Goal: Download file/media

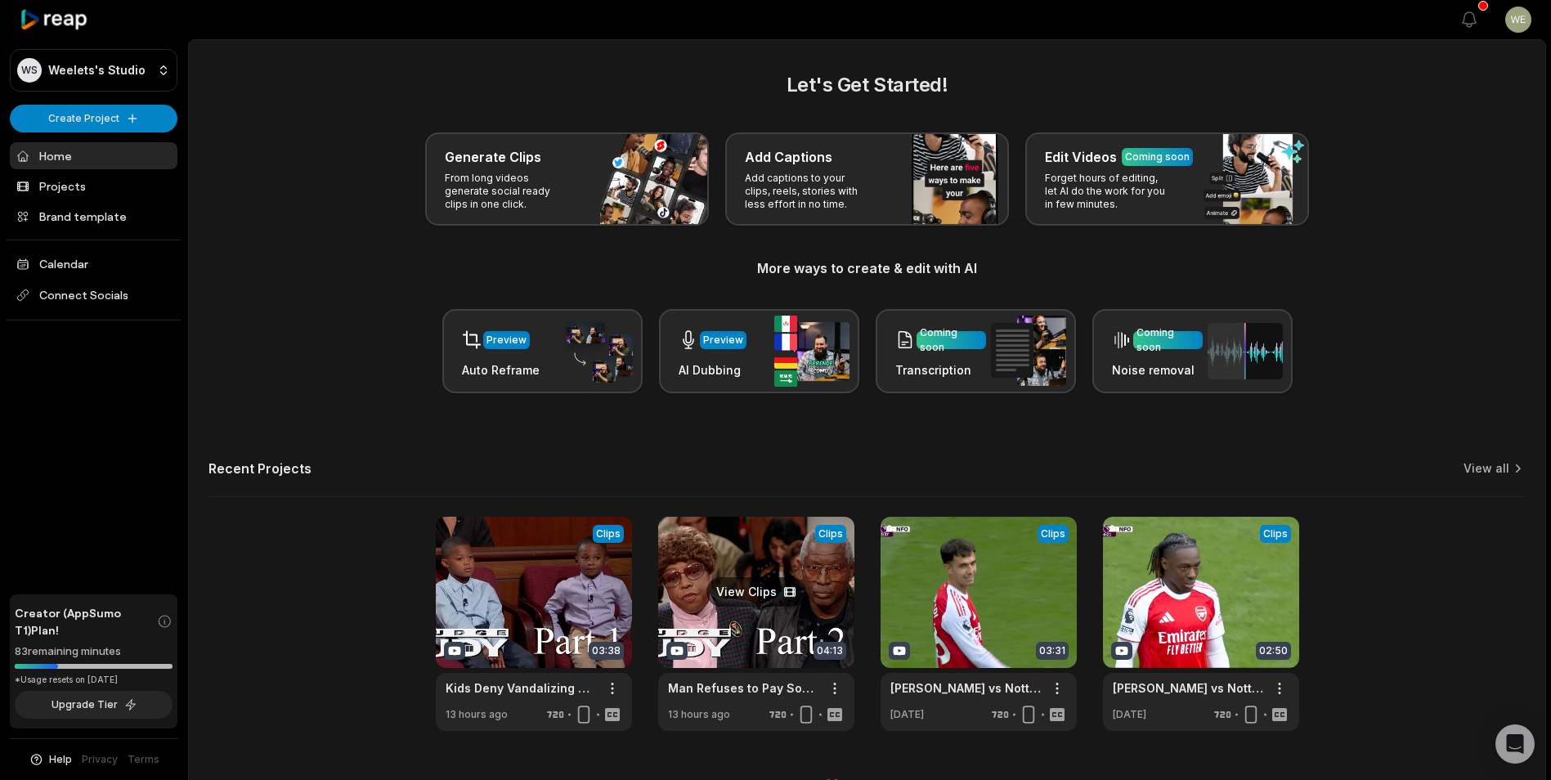
click at [782, 610] on link at bounding box center [756, 624] width 196 height 214
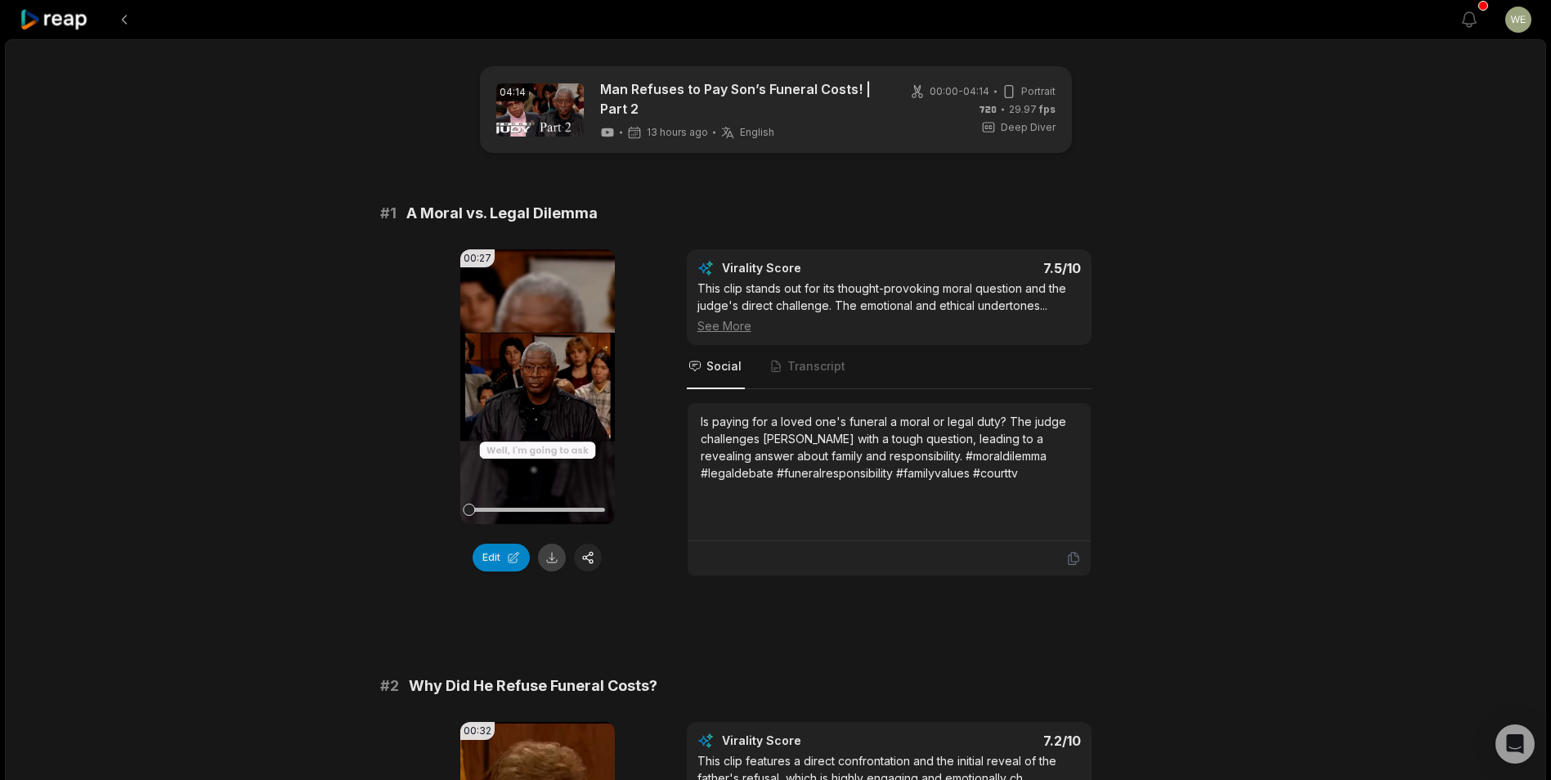
click at [555, 558] on button at bounding box center [552, 558] width 28 height 28
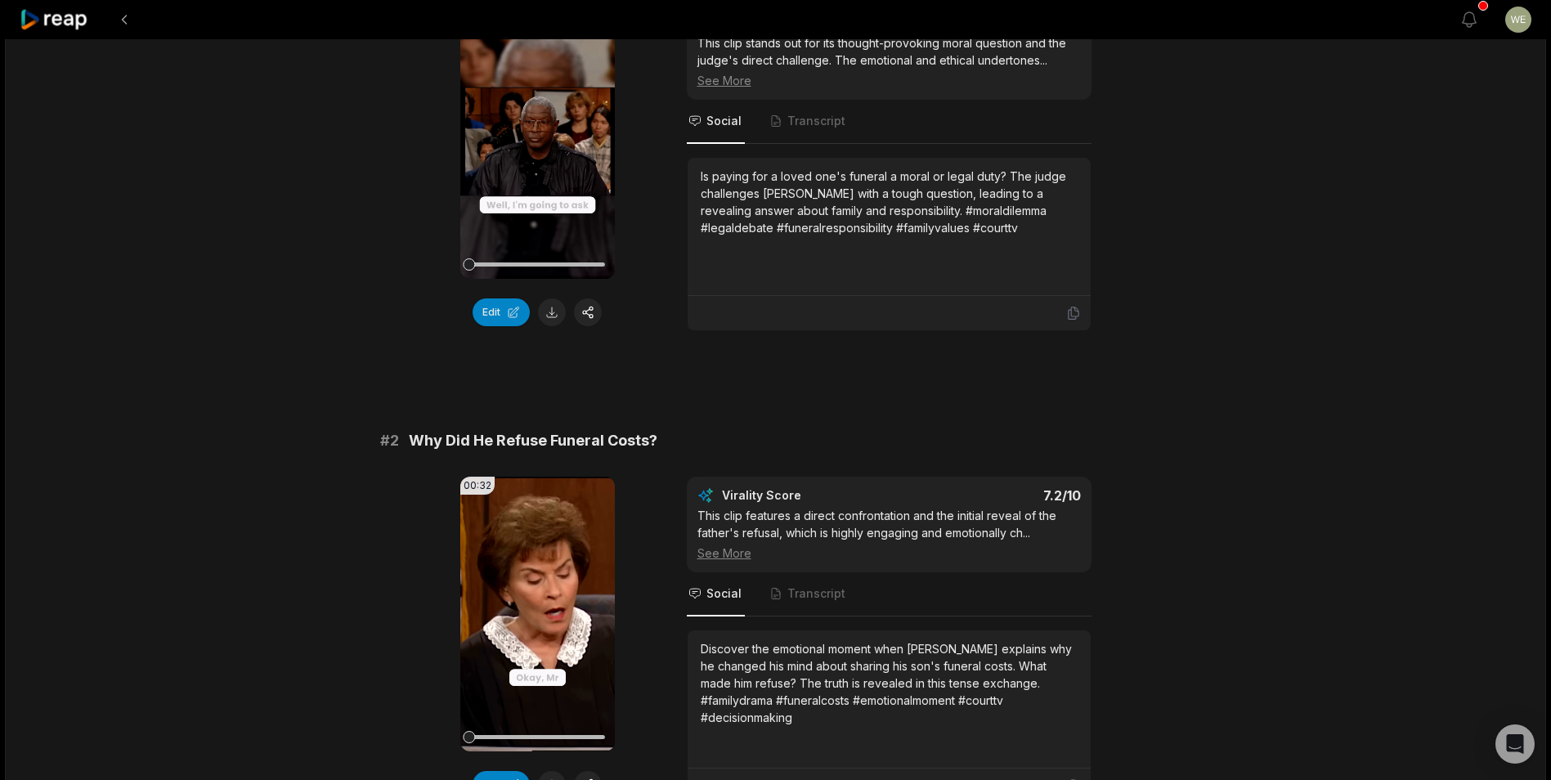
scroll to position [409, 0]
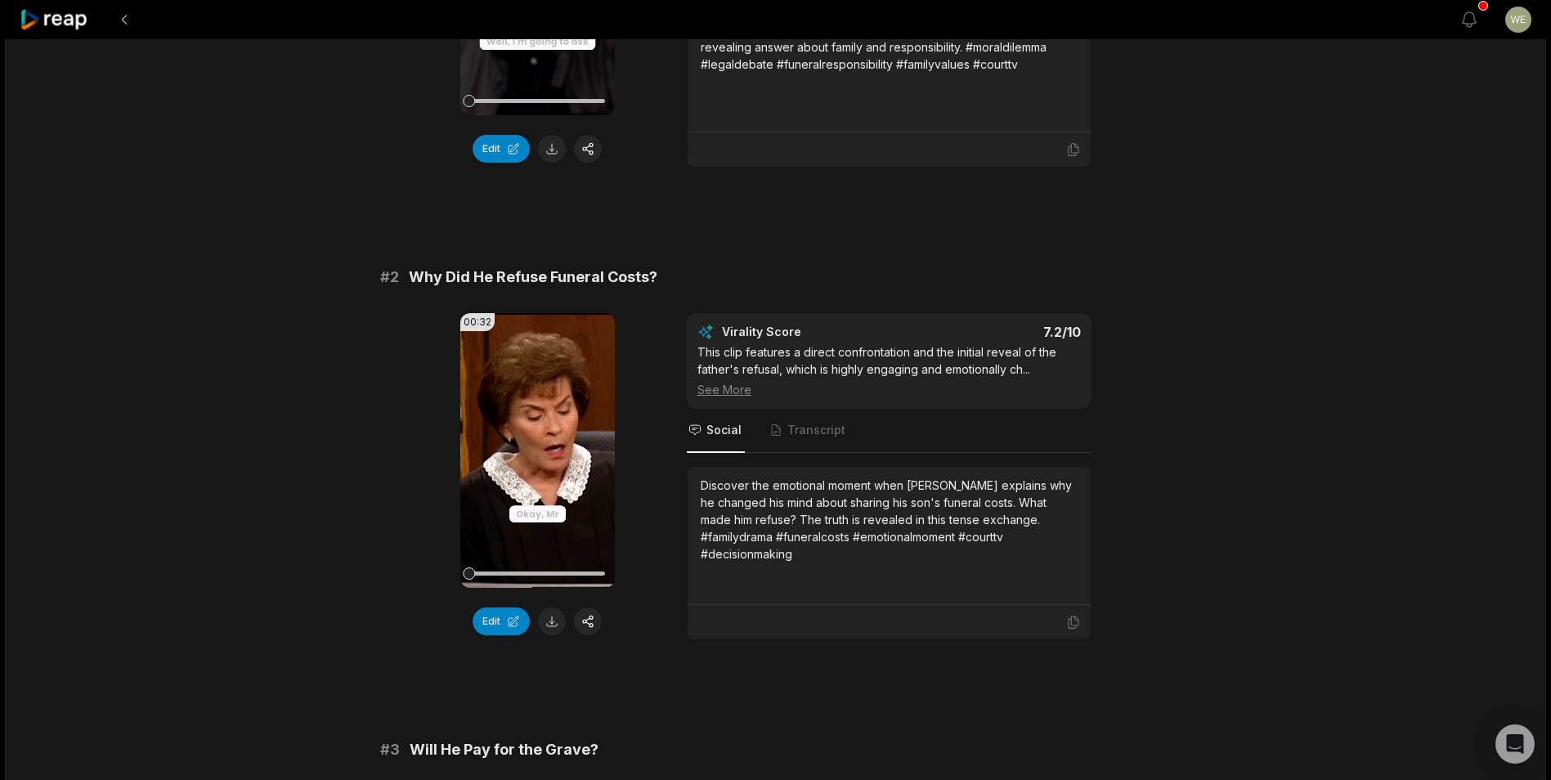
click at [549, 622] on button at bounding box center [552, 621] width 28 height 28
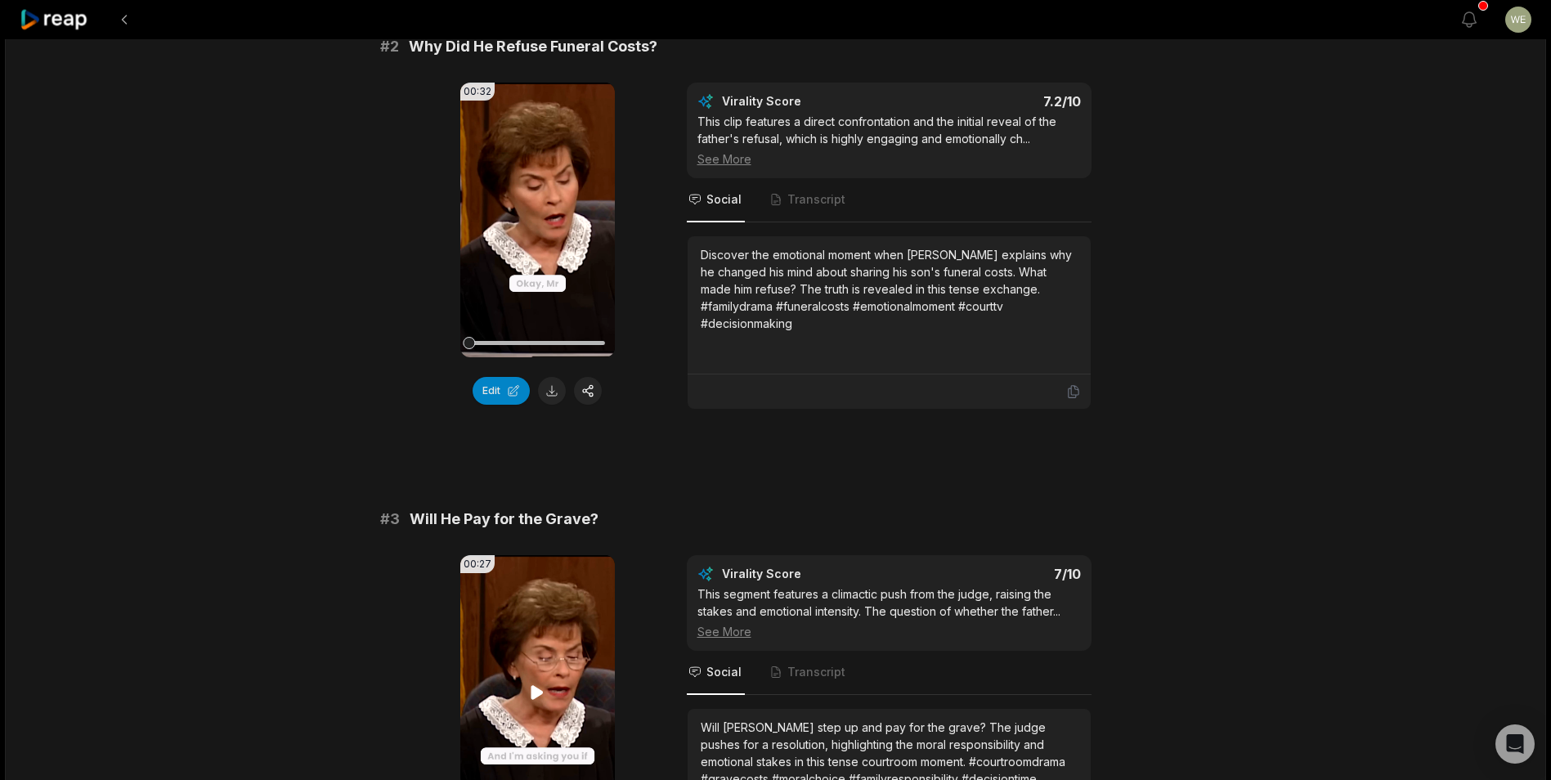
scroll to position [818, 0]
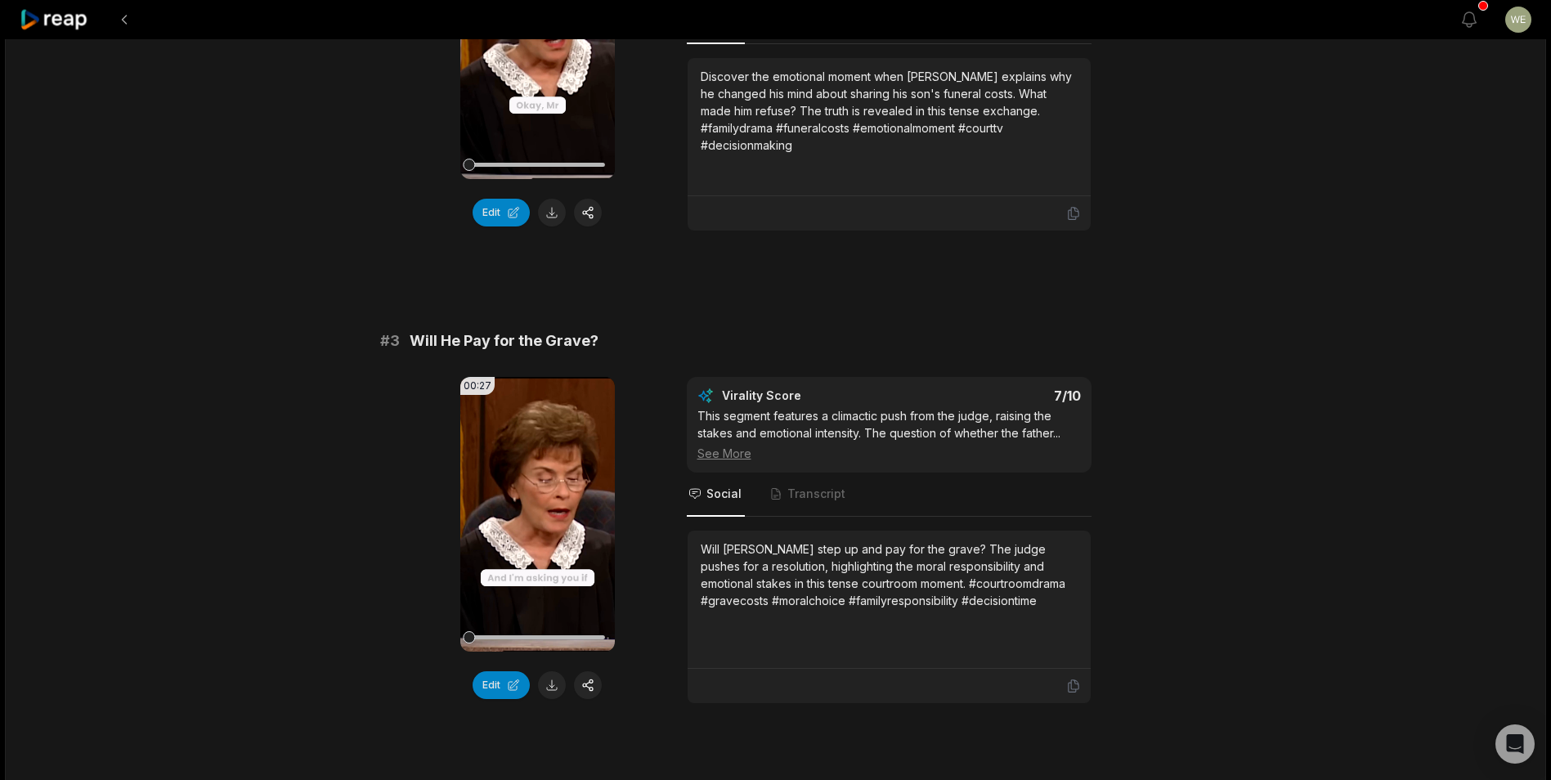
drag, startPoint x: 554, startPoint y: 688, endPoint x: 574, endPoint y: 654, distance: 39.5
click at [554, 688] on button at bounding box center [552, 685] width 28 height 28
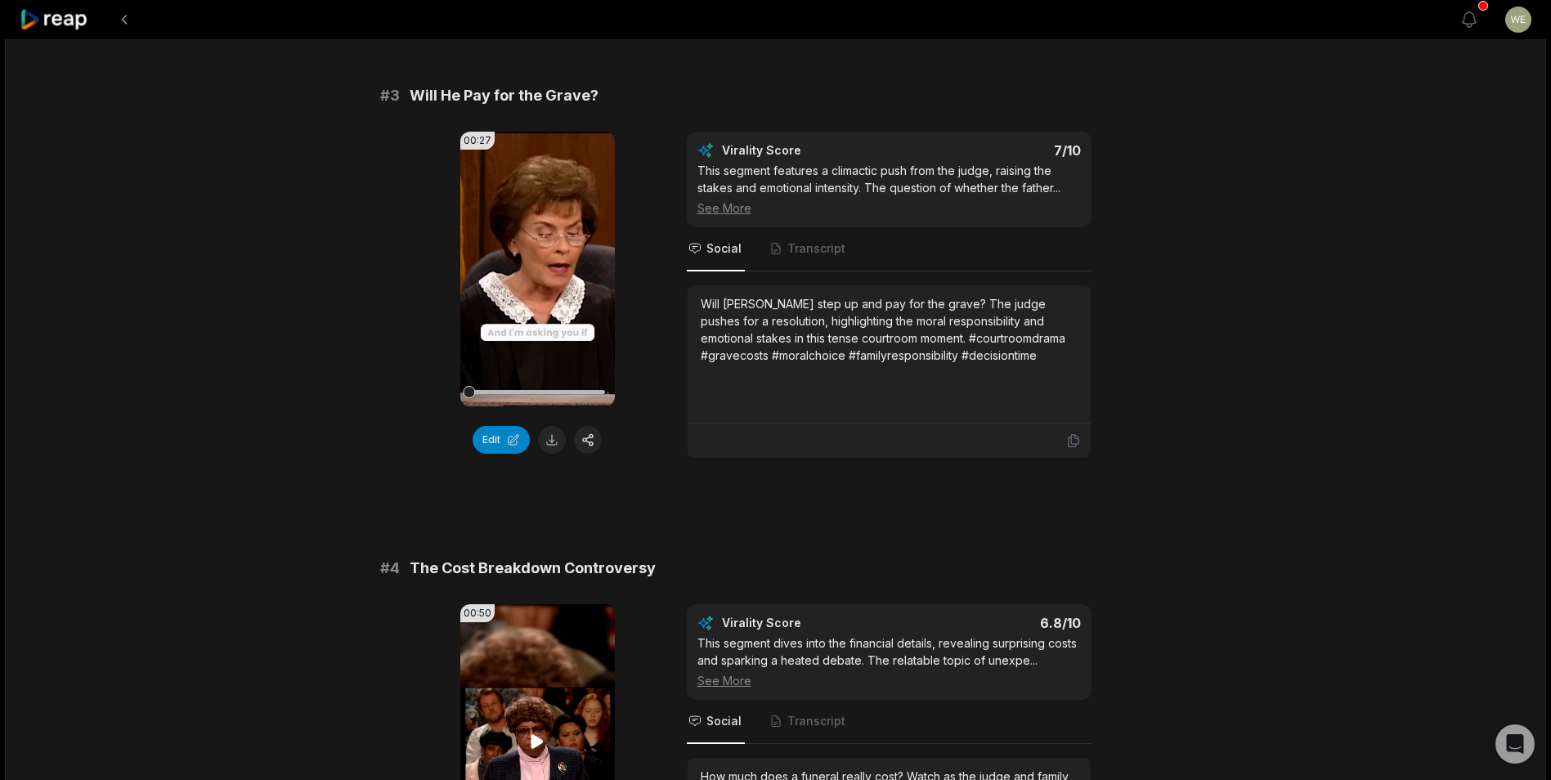
scroll to position [1308, 0]
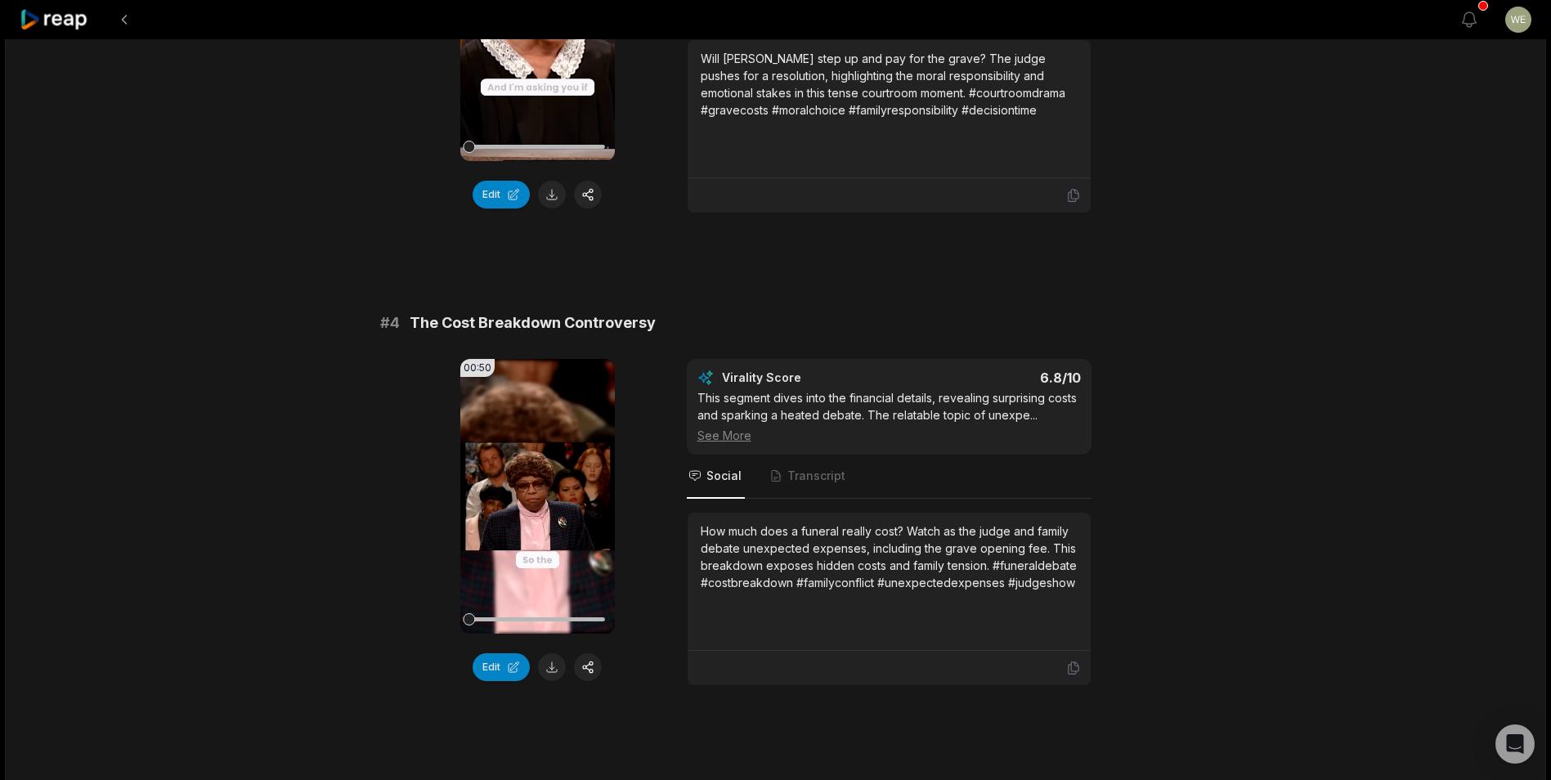
drag, startPoint x: 550, startPoint y: 668, endPoint x: 553, endPoint y: 646, distance: 22.3
click at [549, 668] on button at bounding box center [552, 667] width 28 height 28
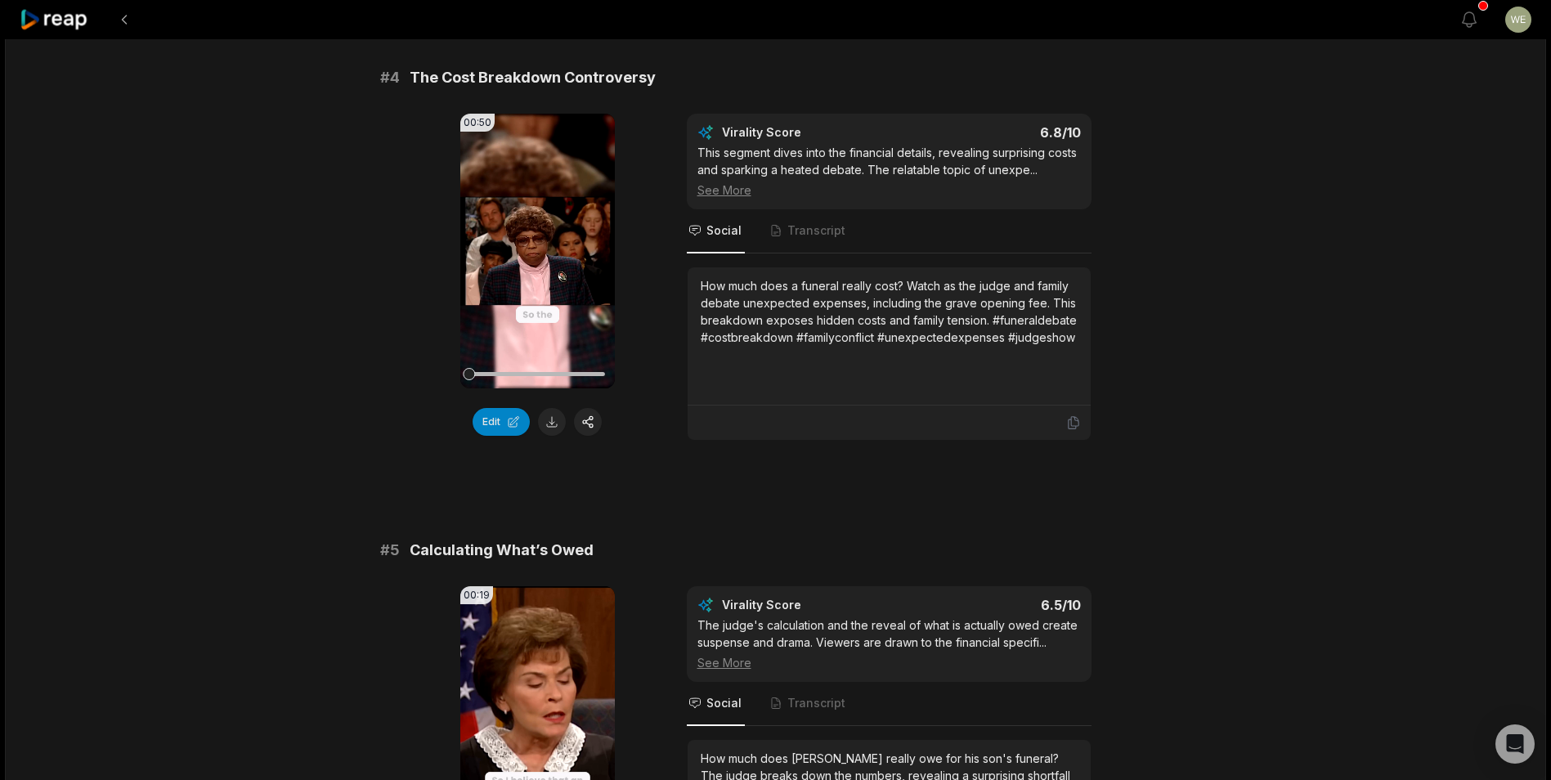
scroll to position [1717, 0]
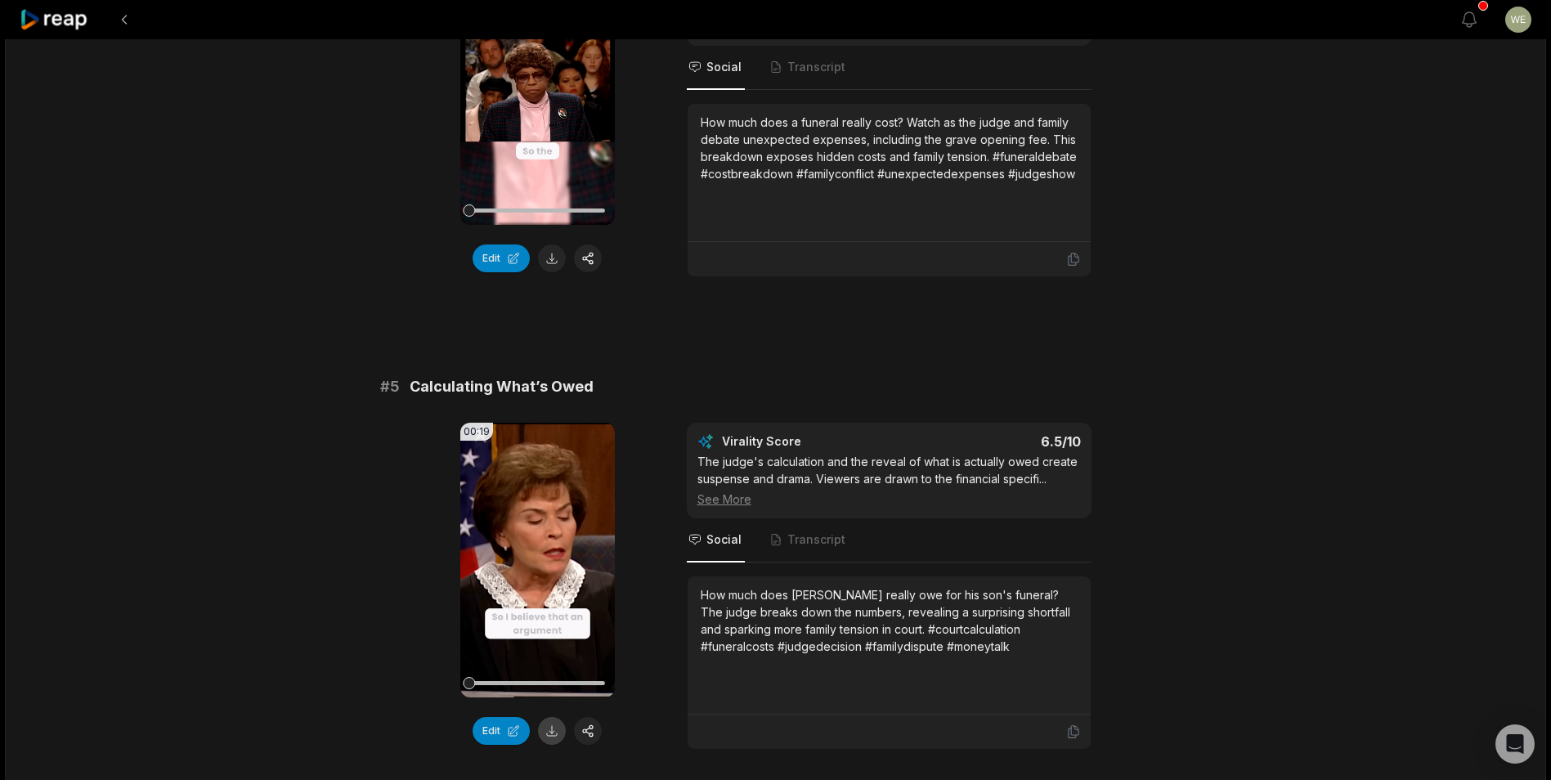
click at [549, 733] on button at bounding box center [552, 731] width 28 height 28
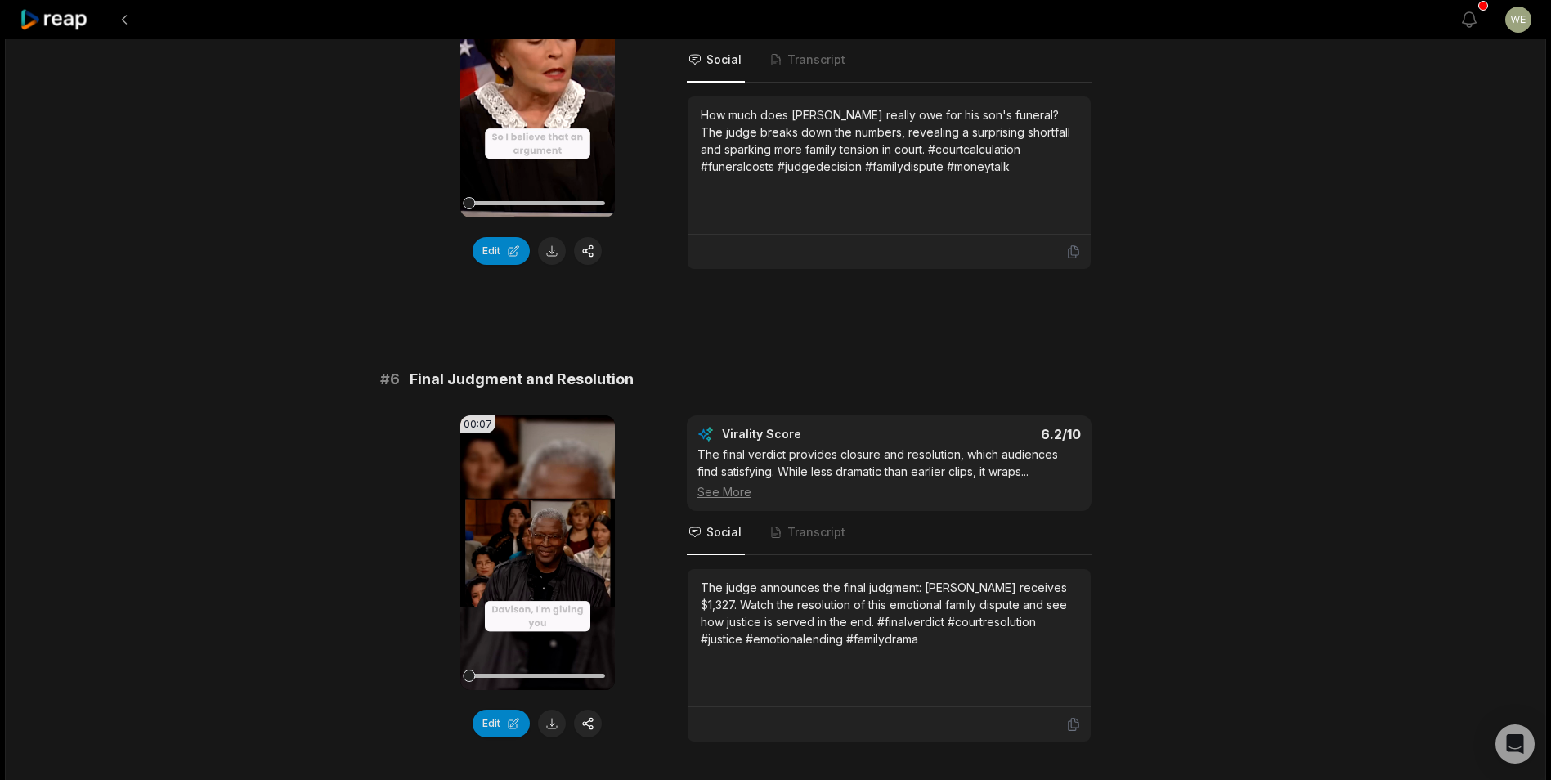
scroll to position [2283, 0]
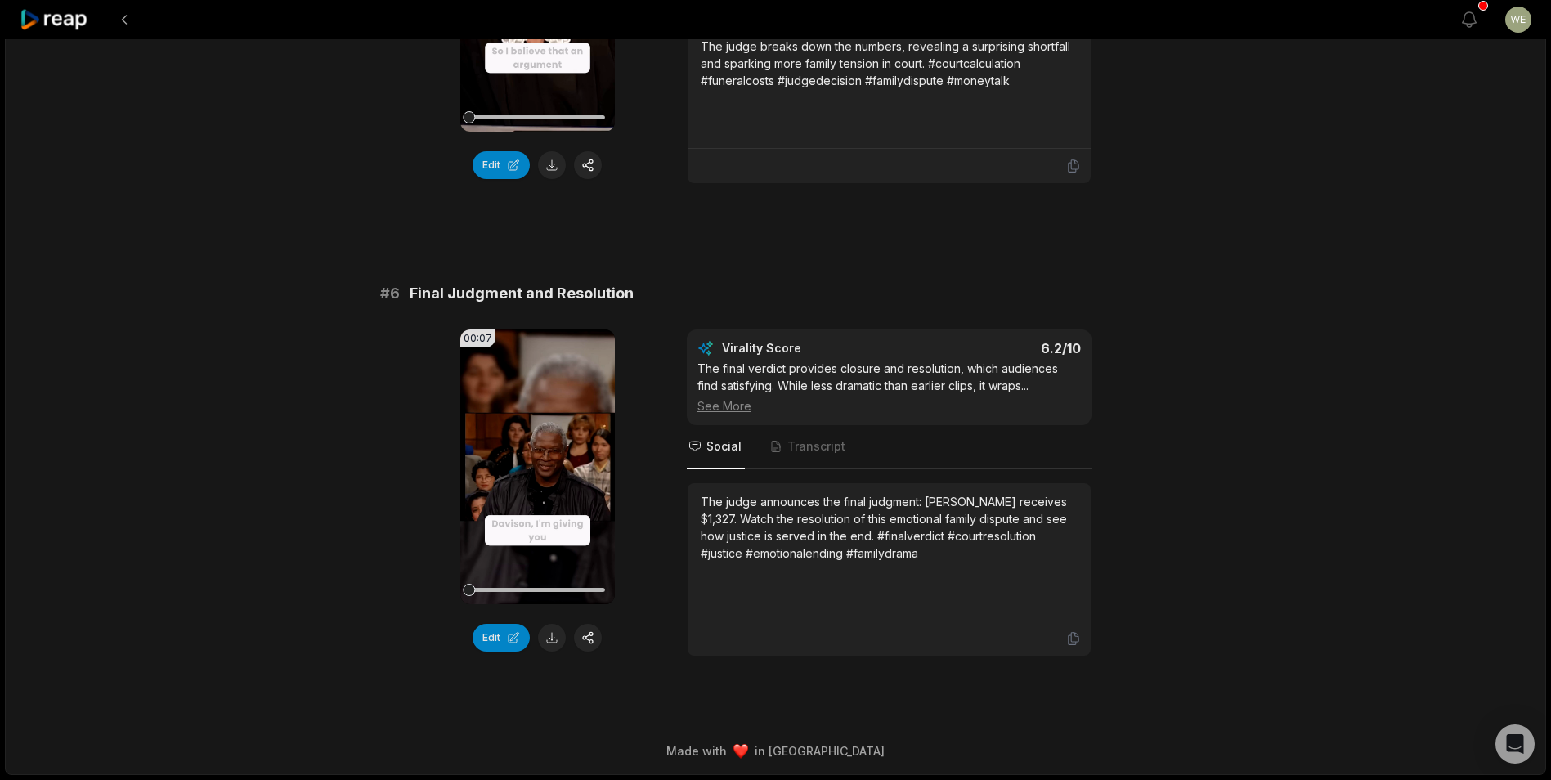
click at [552, 634] on button at bounding box center [552, 638] width 28 height 28
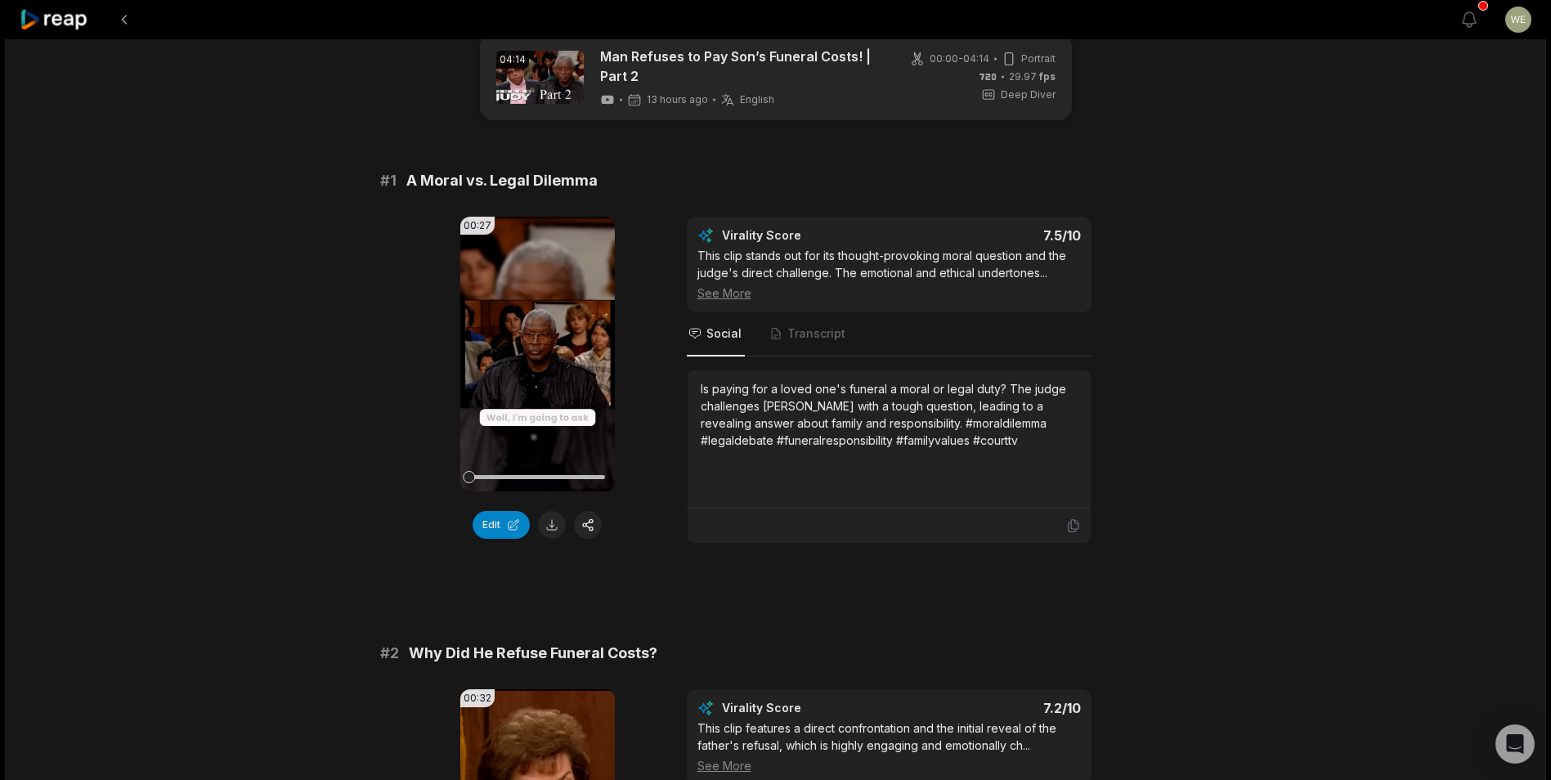
scroll to position [0, 0]
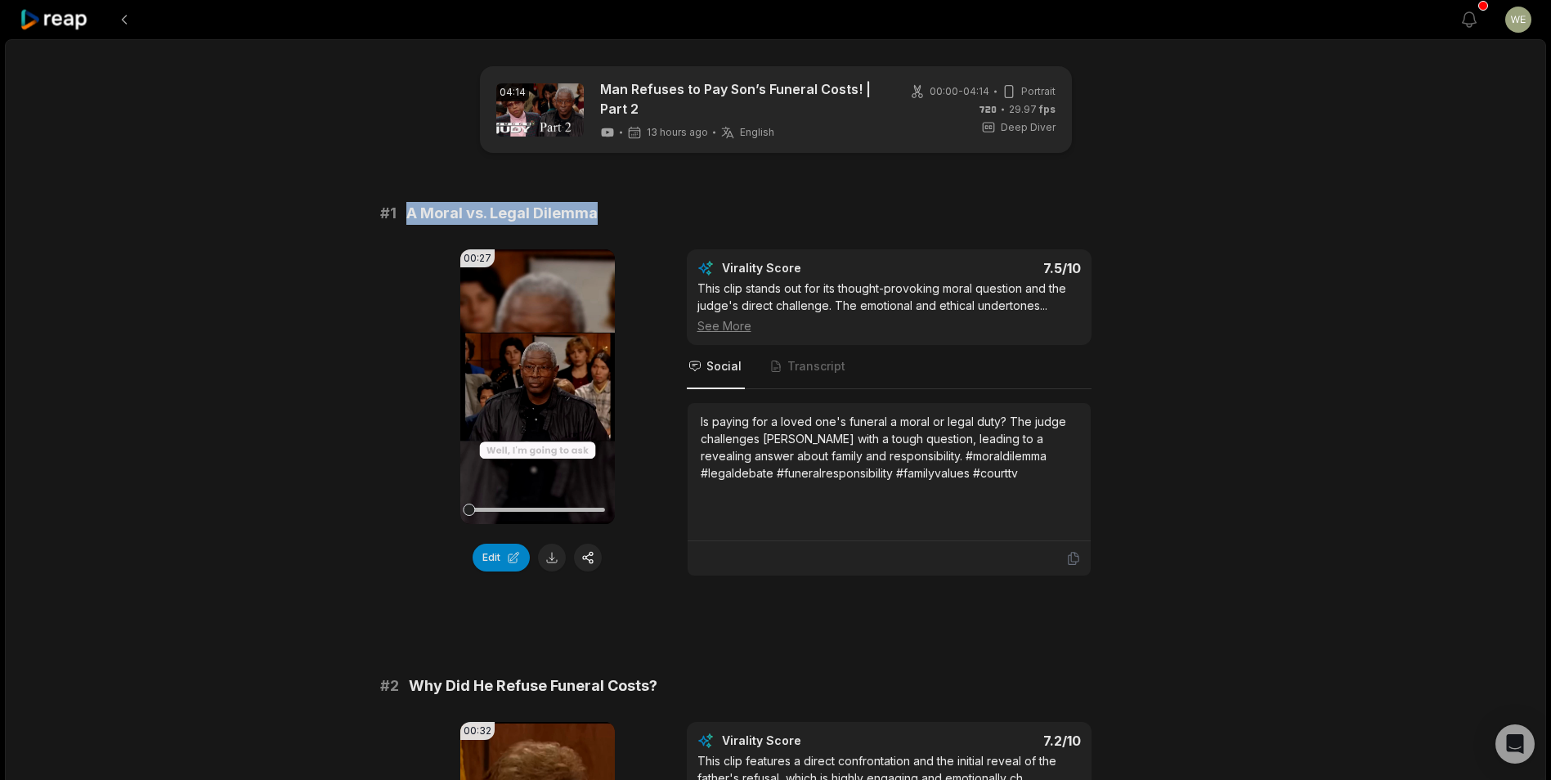
drag, startPoint x: 406, startPoint y: 210, endPoint x: 599, endPoint y: 216, distance: 193.0
click at [599, 216] on div "# 1 A Moral vs. Legal Dilemma" at bounding box center [775, 213] width 791 height 23
copy span "A Moral vs. Legal Dilemma"
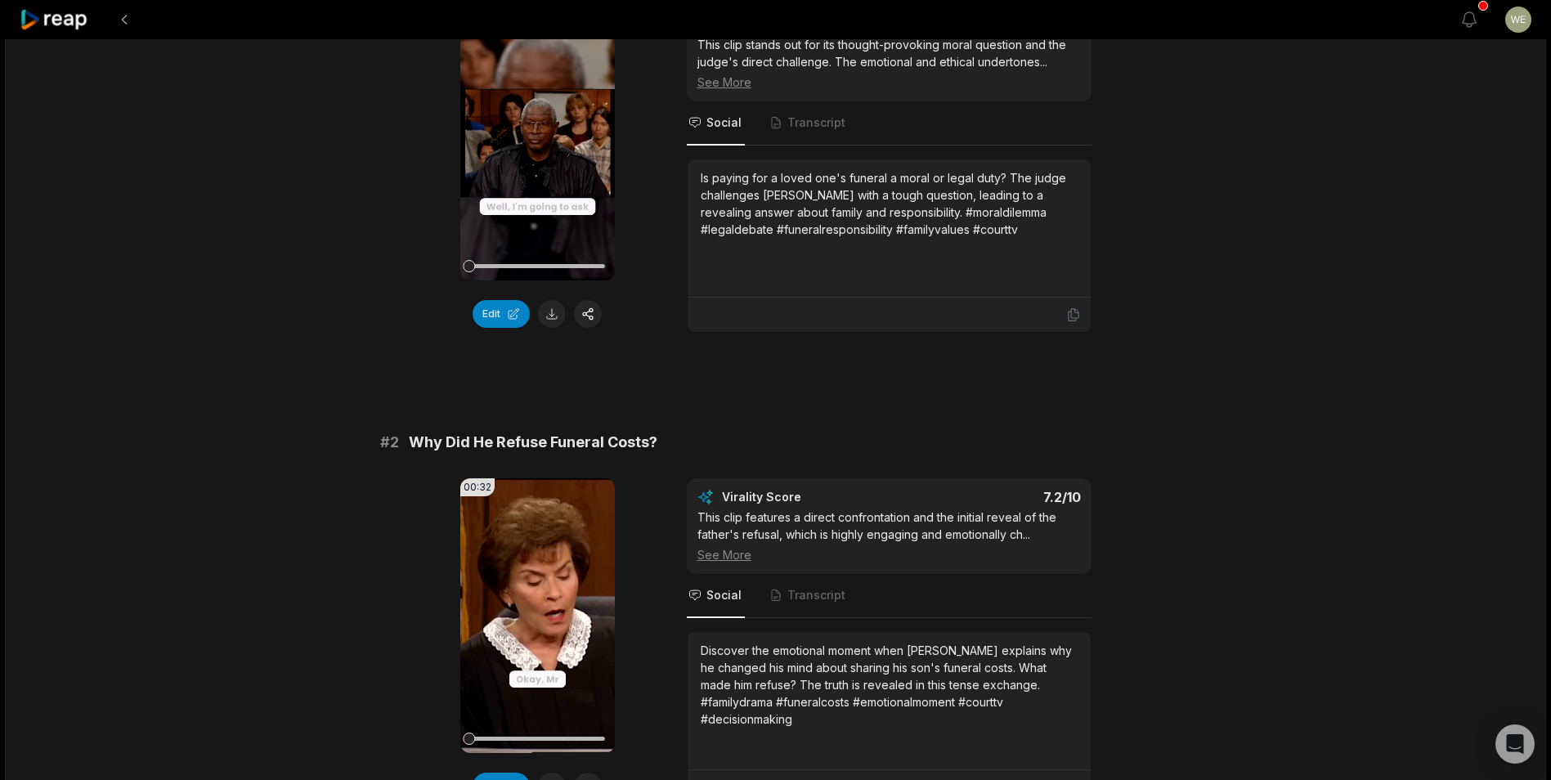
scroll to position [245, 0]
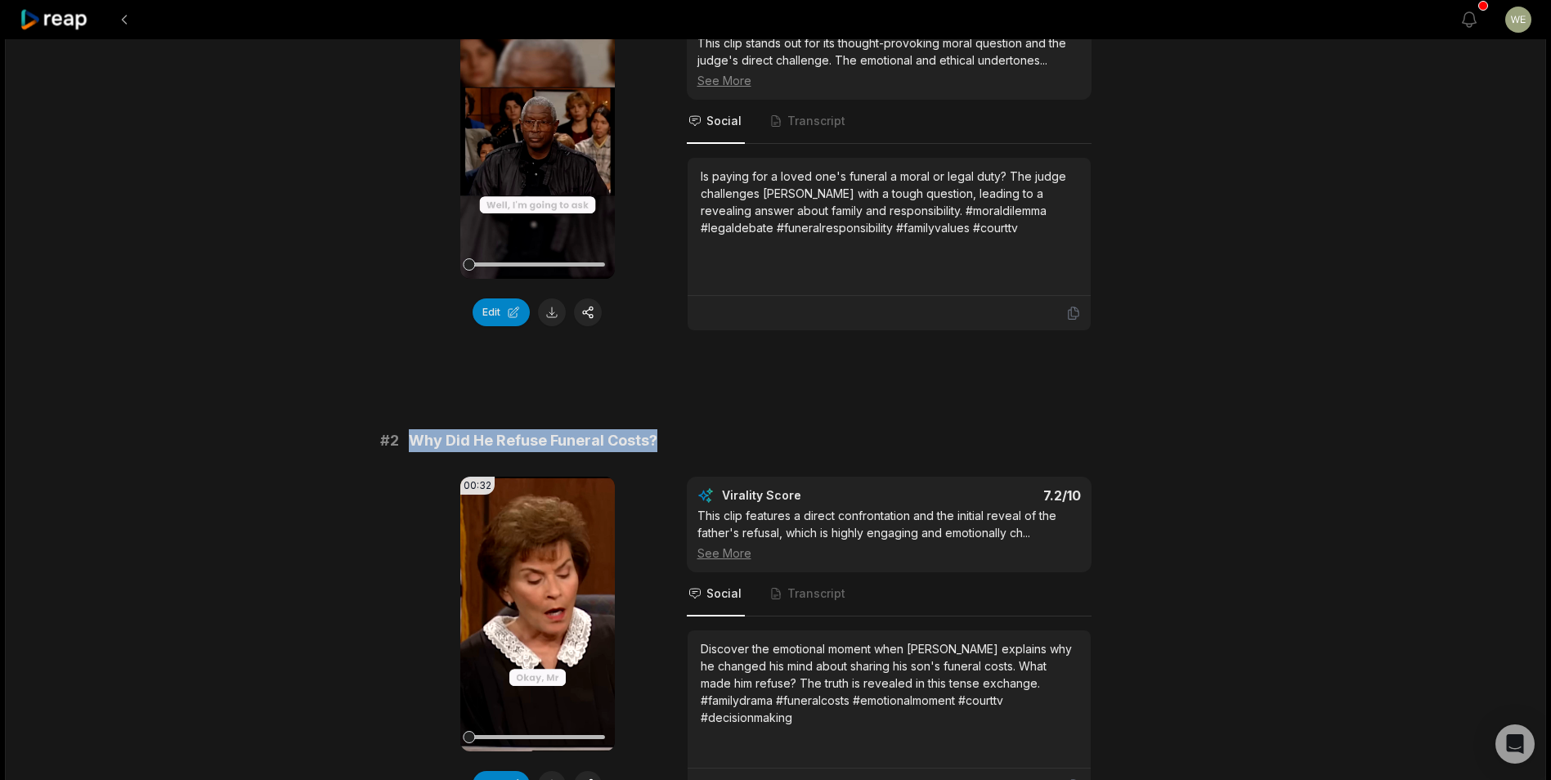
drag, startPoint x: 426, startPoint y: 438, endPoint x: 701, endPoint y: 437, distance: 275.5
click at [701, 437] on div "# 2 Why Did He Refuse Funeral Costs?" at bounding box center [775, 440] width 791 height 23
drag, startPoint x: 701, startPoint y: 437, endPoint x: 605, endPoint y: 437, distance: 96.5
copy span "Why Did He Refuse Funeral Costs?"
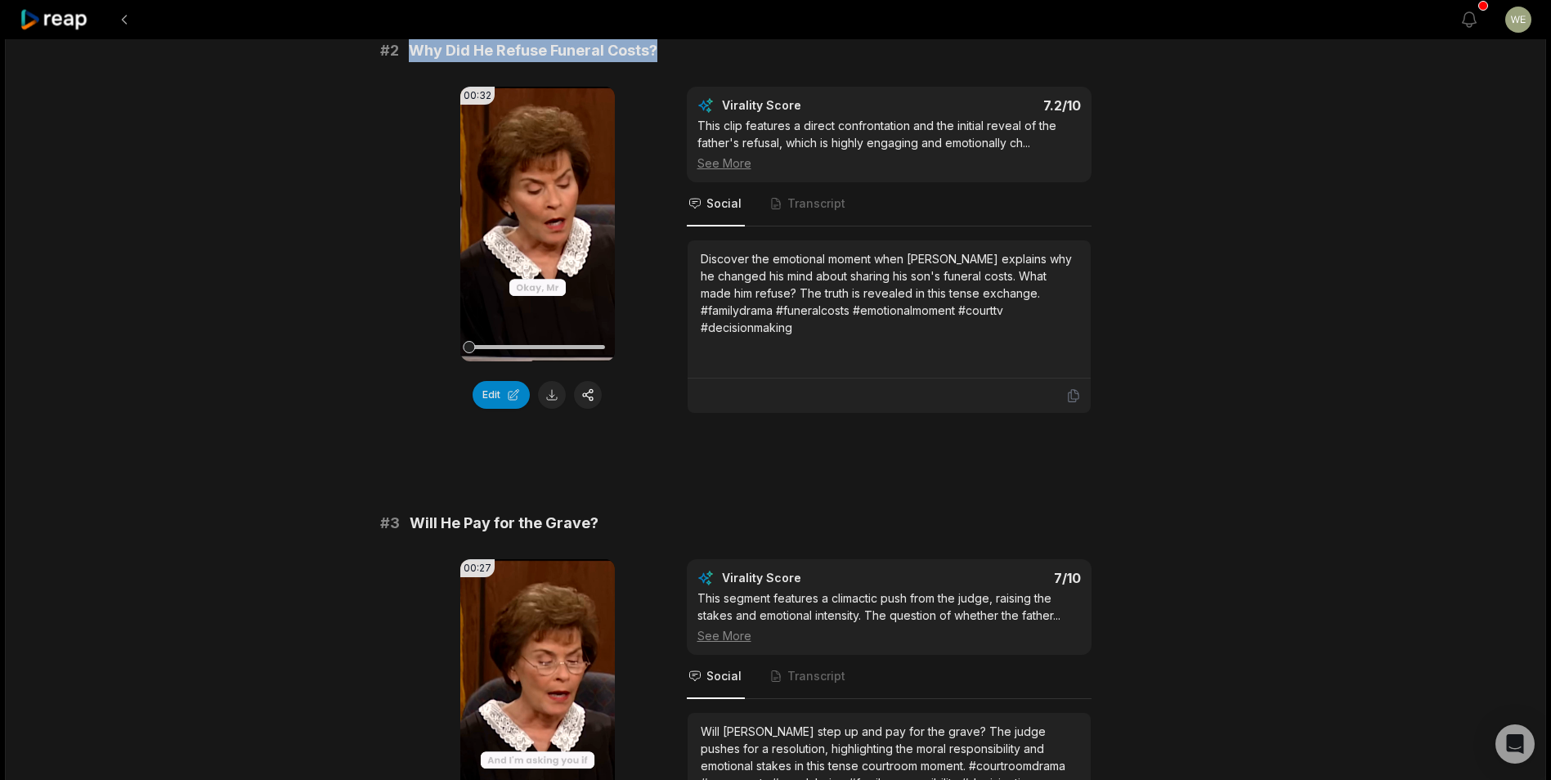
scroll to position [654, 0]
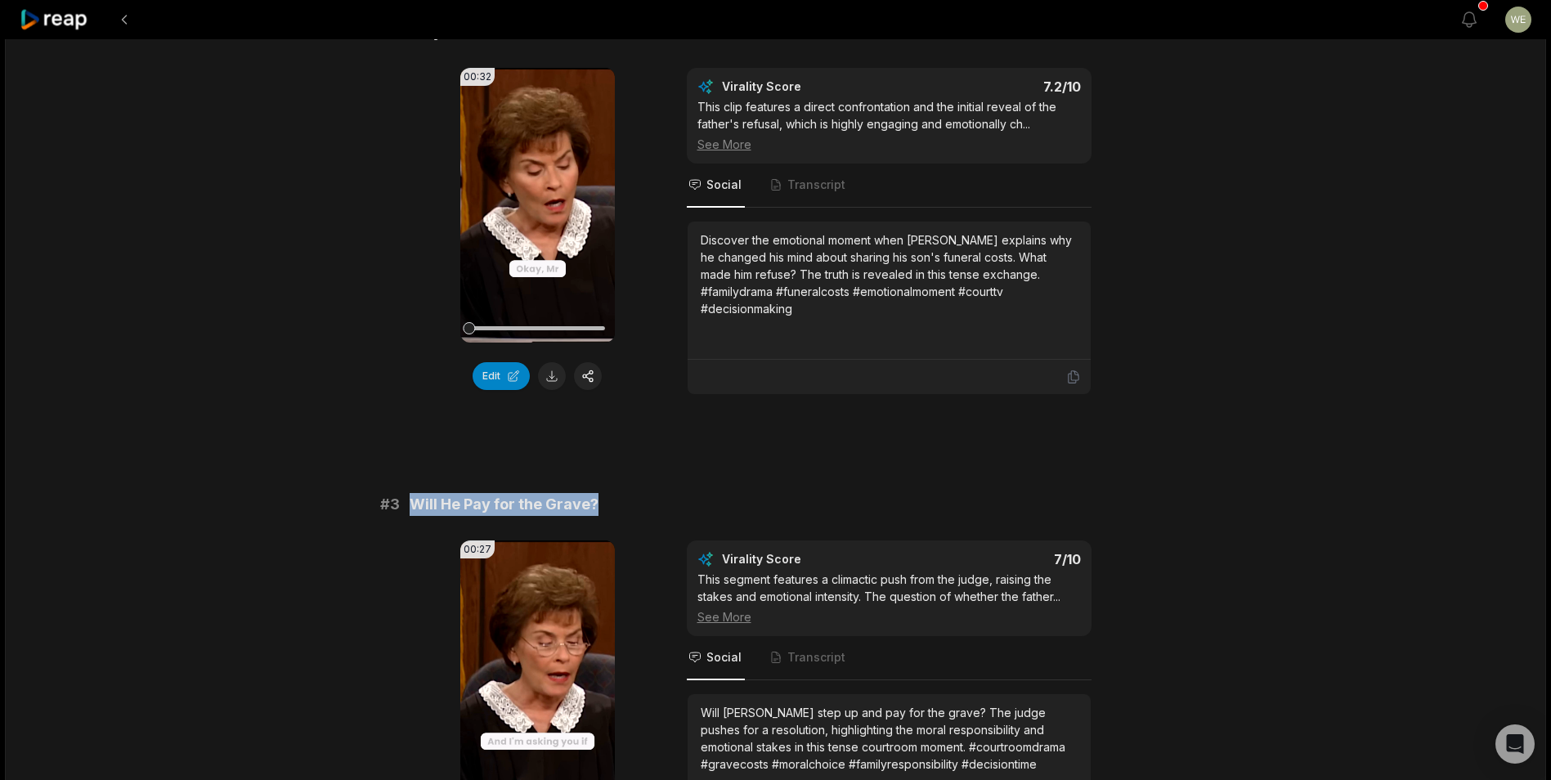
drag, startPoint x: 405, startPoint y: 504, endPoint x: 638, endPoint y: 503, distance: 233.0
click at [638, 503] on div "# 3 Will He Pay for the Grave?" at bounding box center [775, 504] width 791 height 23
copy span "Will He Pay for the Grave?"
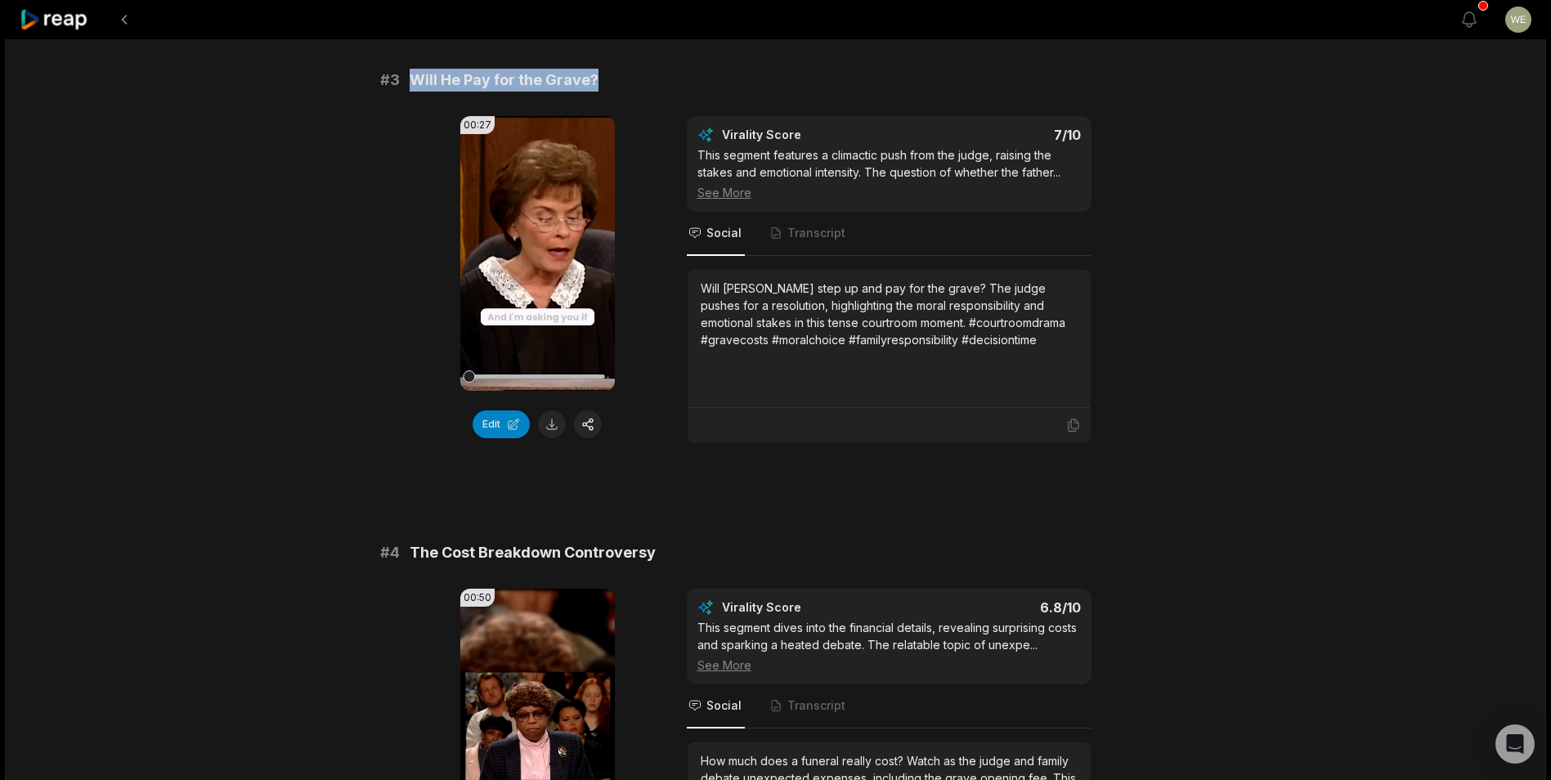
scroll to position [1145, 0]
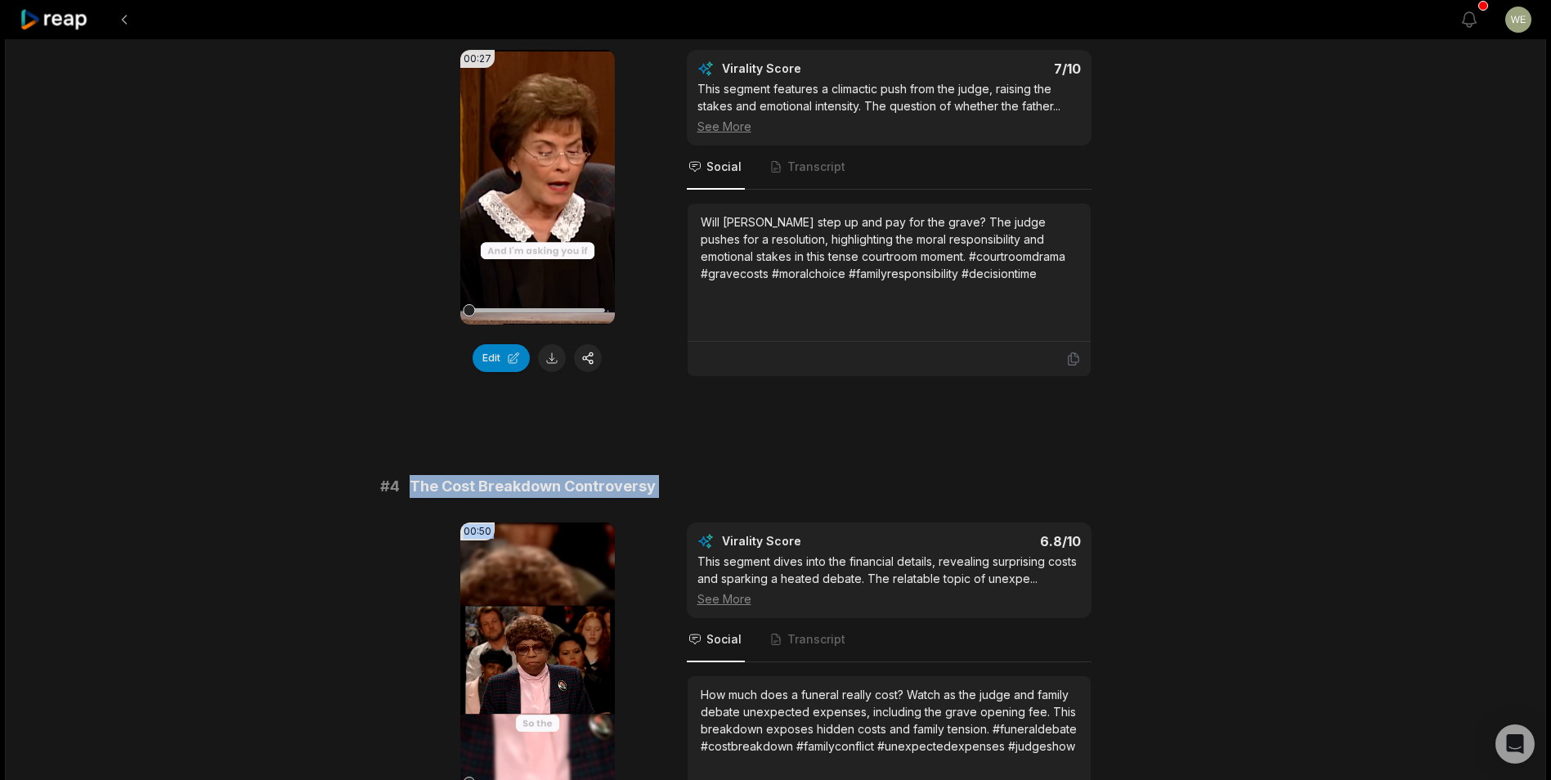
drag, startPoint x: 407, startPoint y: 482, endPoint x: 709, endPoint y: 499, distance: 302.2
click at [709, 499] on div "# 4 The Cost Breakdown Controversy 00:50 Your browser does not support mp4 form…" at bounding box center [775, 662] width 791 height 374
drag, startPoint x: 709, startPoint y: 499, endPoint x: 597, endPoint y: 482, distance: 113.2
copy div "The Cost Breakdown Controversy 00:50 Your browser does not support mp4 format. …"
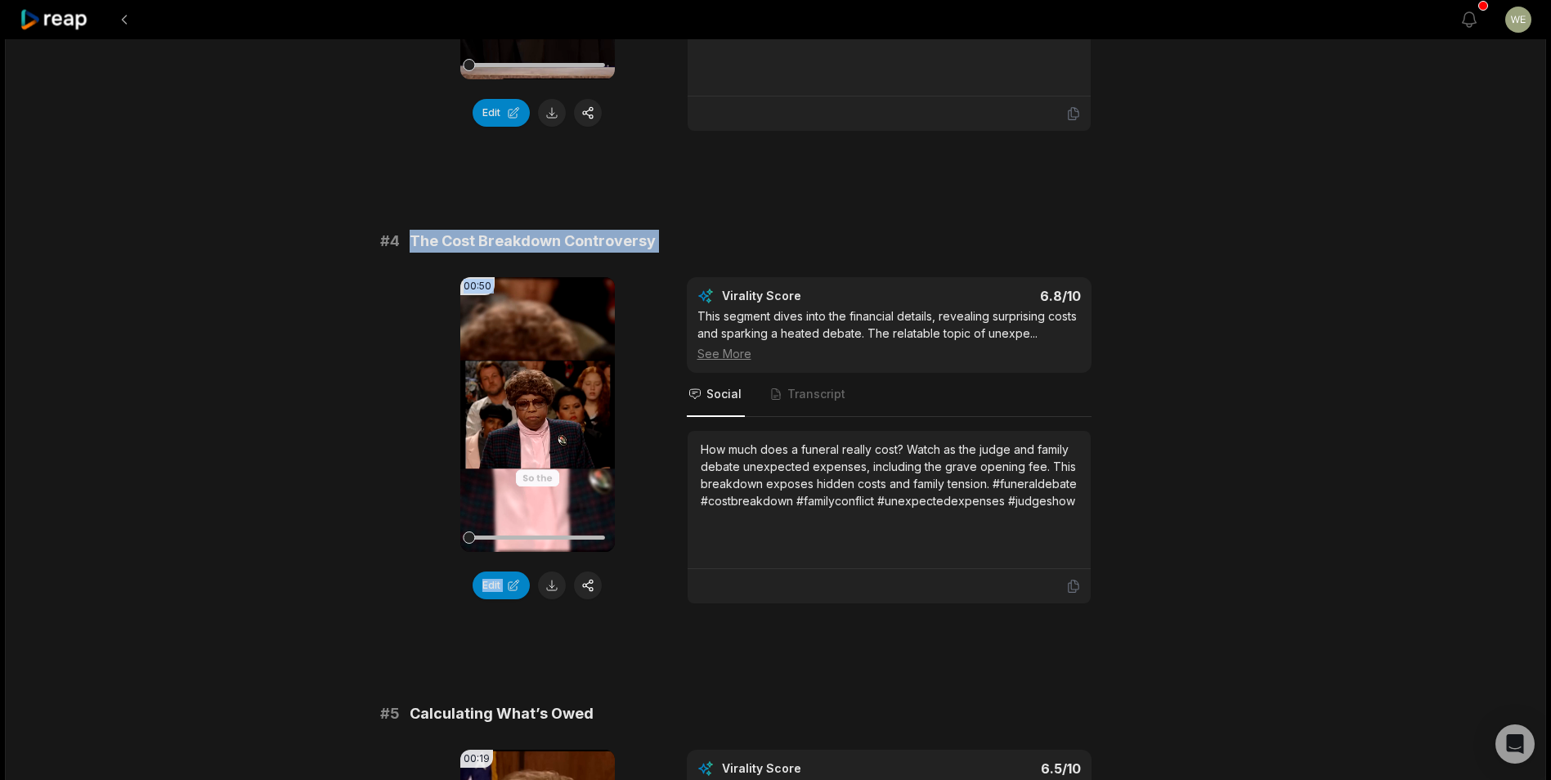
scroll to position [1635, 0]
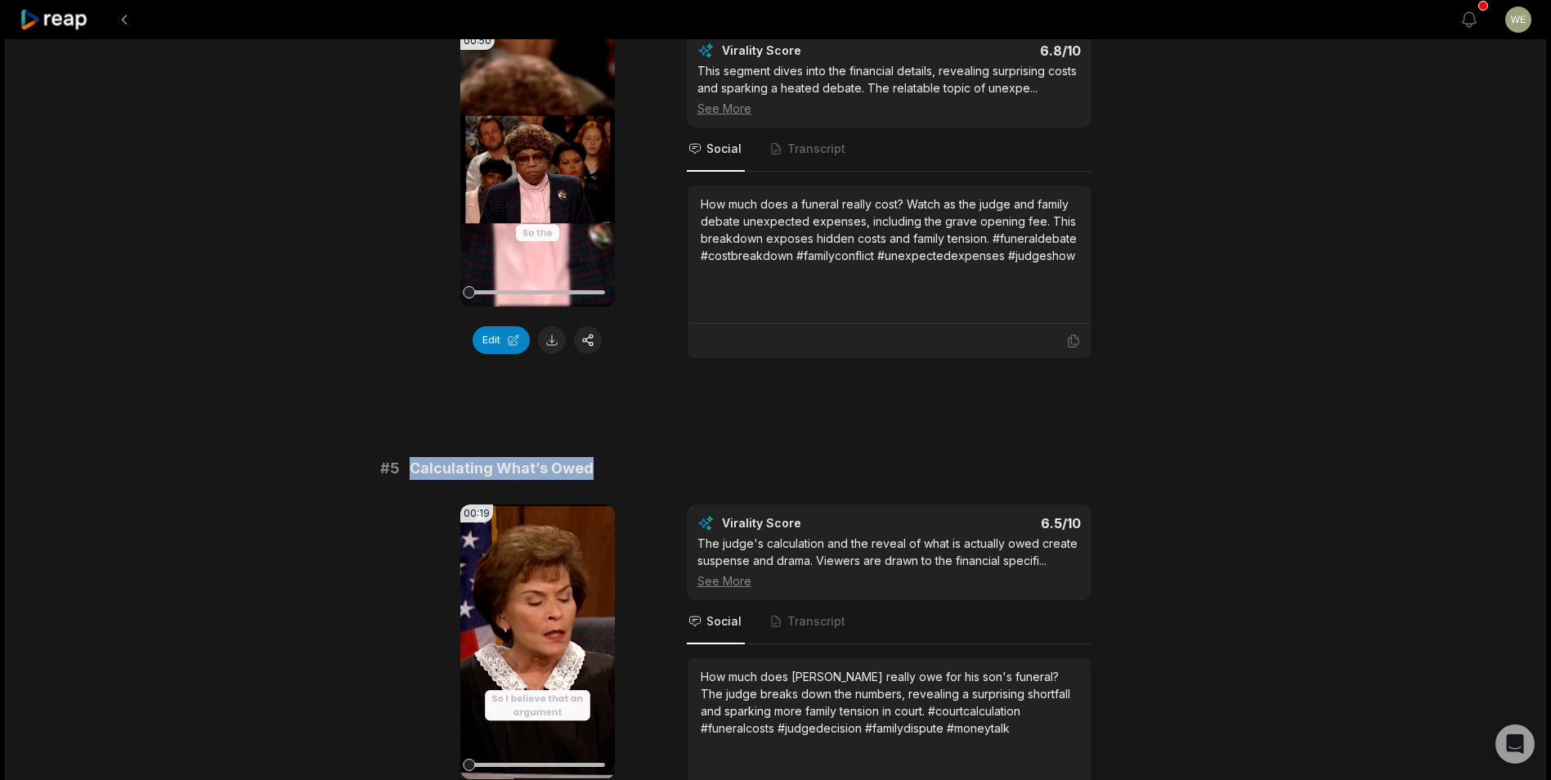
drag, startPoint x: 410, startPoint y: 468, endPoint x: 646, endPoint y: 473, distance: 235.5
click at [646, 473] on div "# 5 Calculating What’s Owed" at bounding box center [775, 468] width 791 height 23
drag, startPoint x: 646, startPoint y: 473, endPoint x: 526, endPoint y: 463, distance: 120.6
copy span "Calculating What’s Owed"
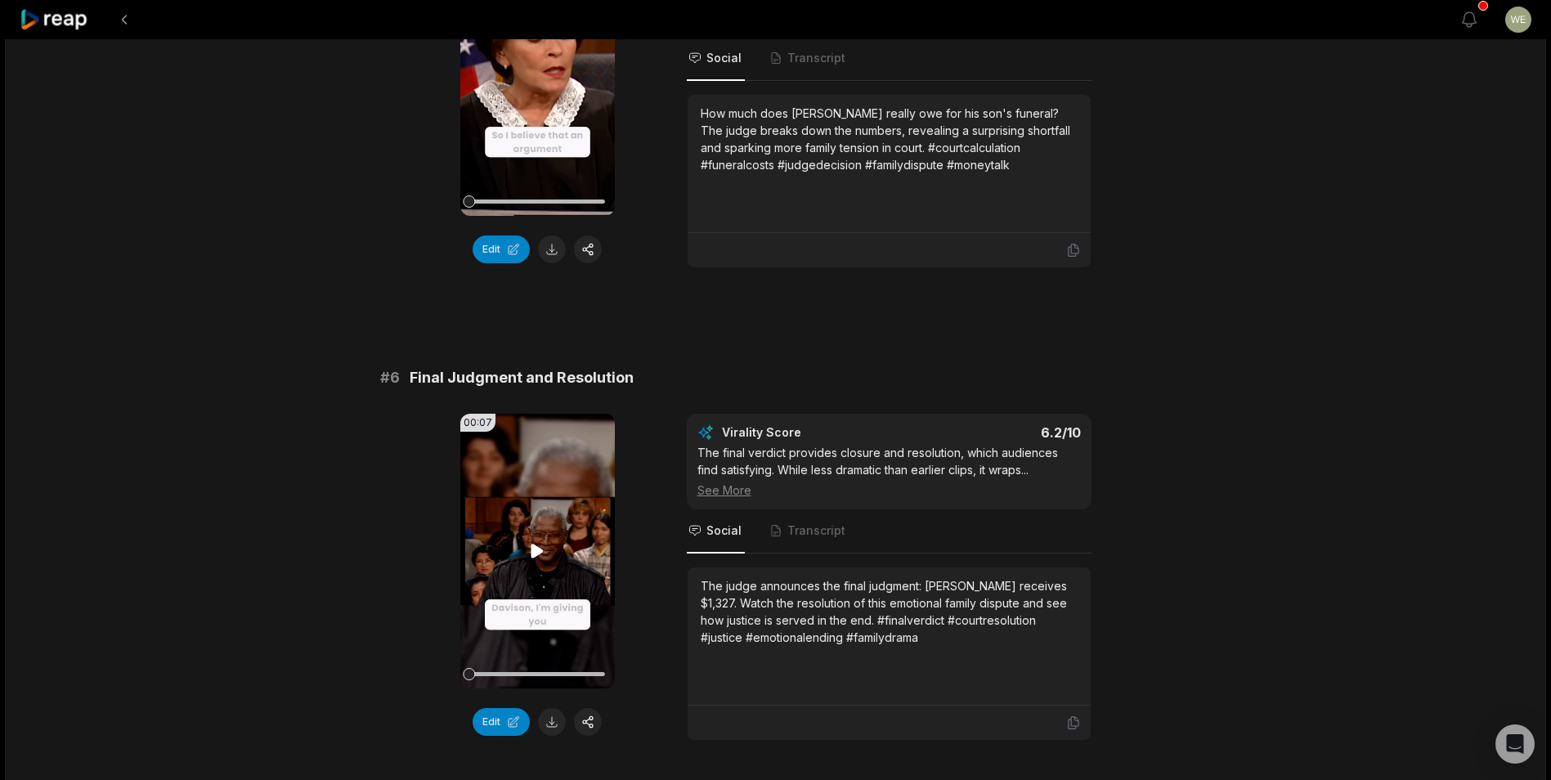
scroll to position [2207, 0]
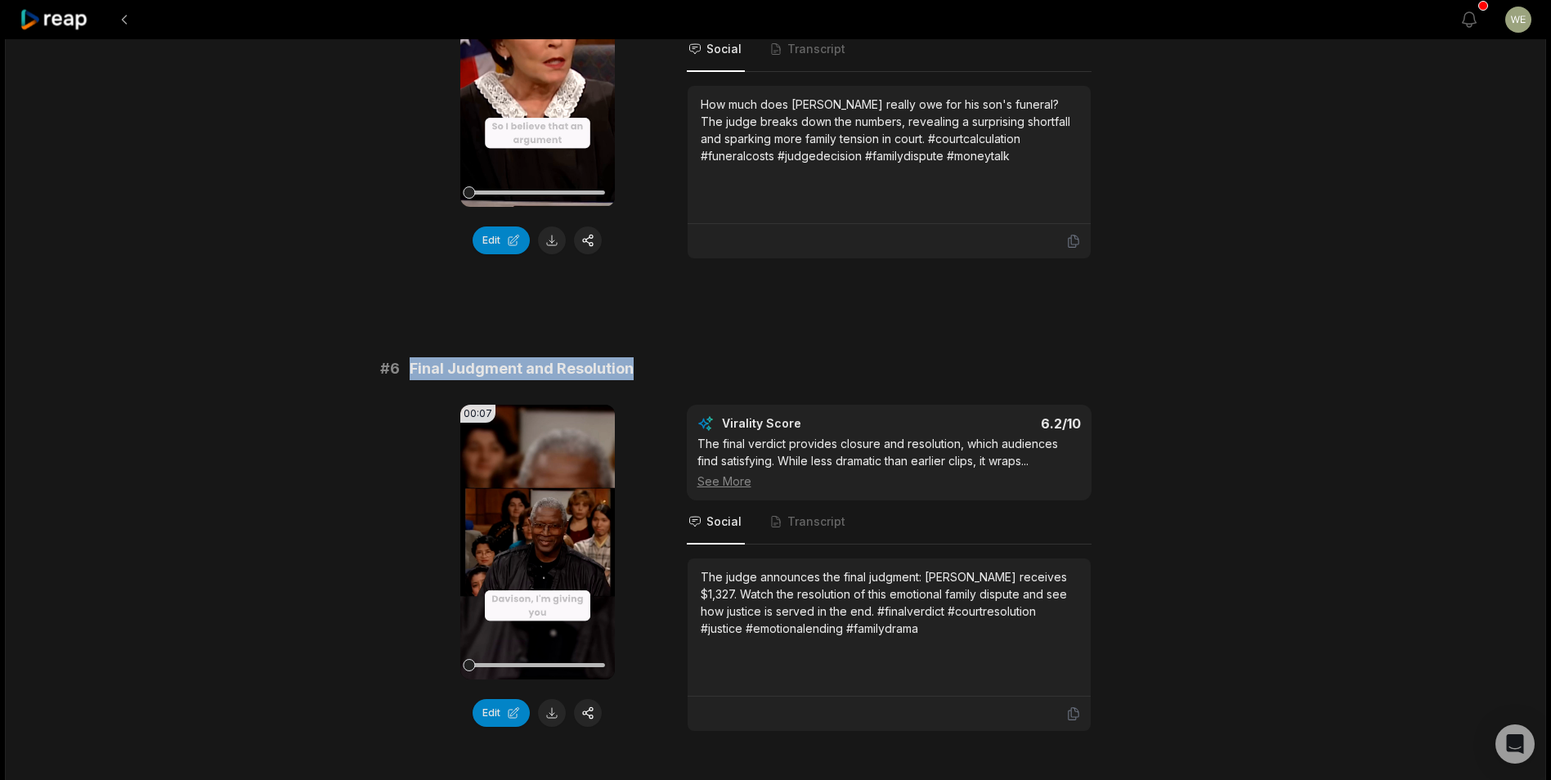
drag, startPoint x: 408, startPoint y: 369, endPoint x: 653, endPoint y: 378, distance: 245.4
click at [653, 378] on div "# 6 Final Judgment and Resolution" at bounding box center [775, 368] width 791 height 23
drag, startPoint x: 653, startPoint y: 378, endPoint x: 587, endPoint y: 370, distance: 66.6
copy span "Final Judgment and Resolution"
